Goal: Browse casually

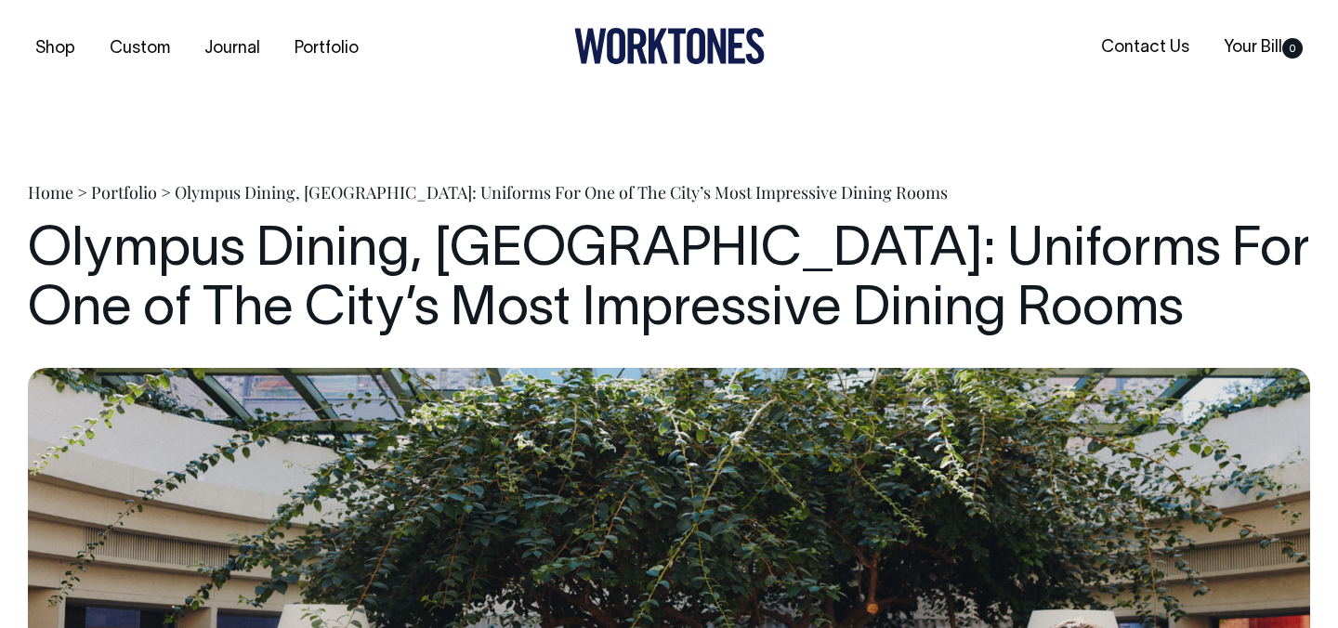
click at [695, 23] on div "Shop Custom Journal Portfolio Contact Us Your Bill 0" at bounding box center [669, 49] width 1338 height 98
click at [697, 47] on icon at bounding box center [669, 46] width 190 height 36
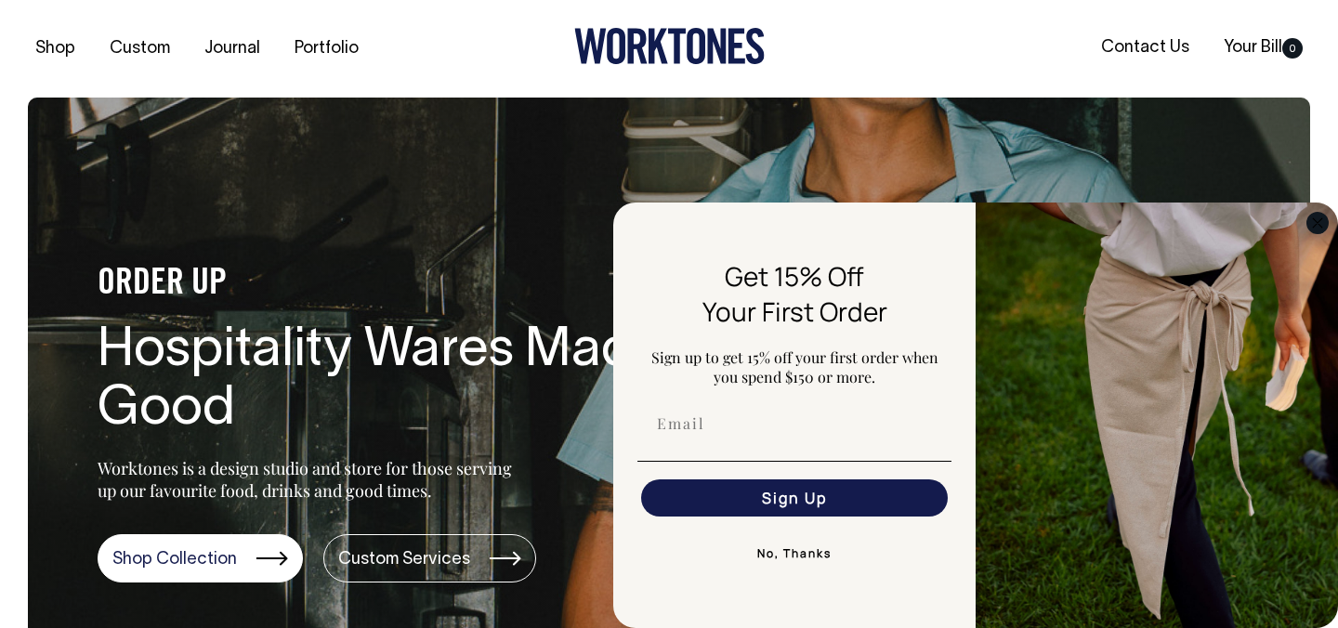
click at [1317, 220] on circle "Close dialog" at bounding box center [1317, 222] width 21 height 21
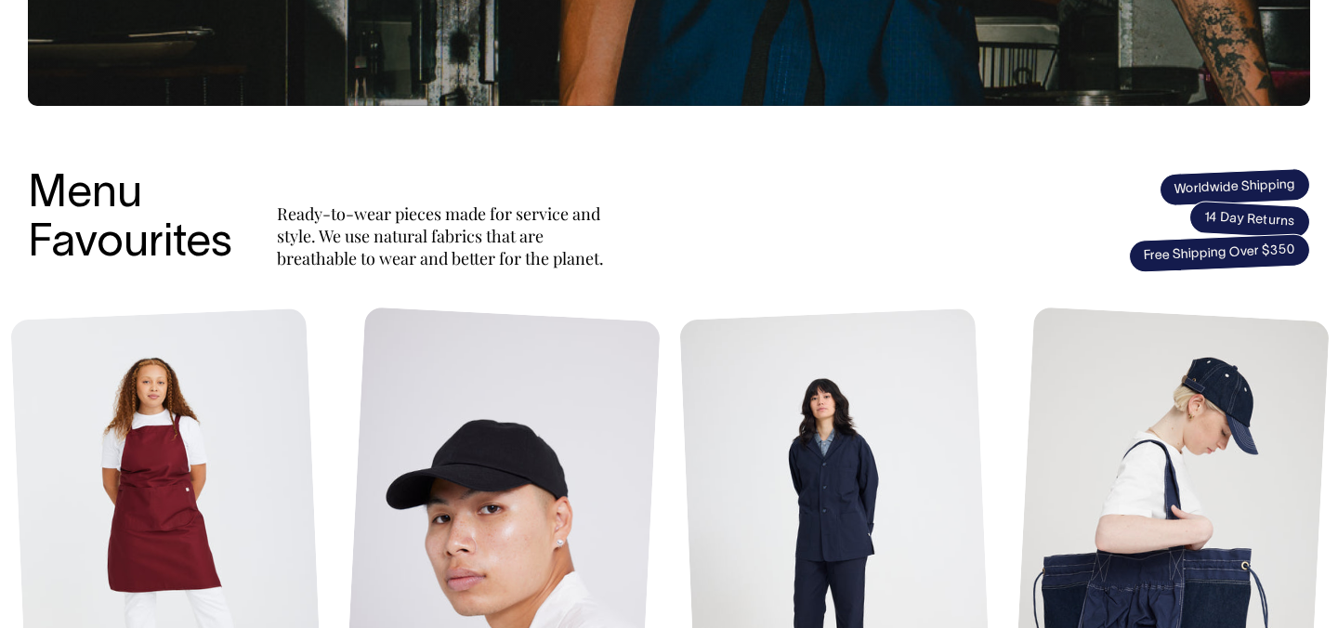
scroll to position [625, 0]
